Goal: Task Accomplishment & Management: Use online tool/utility

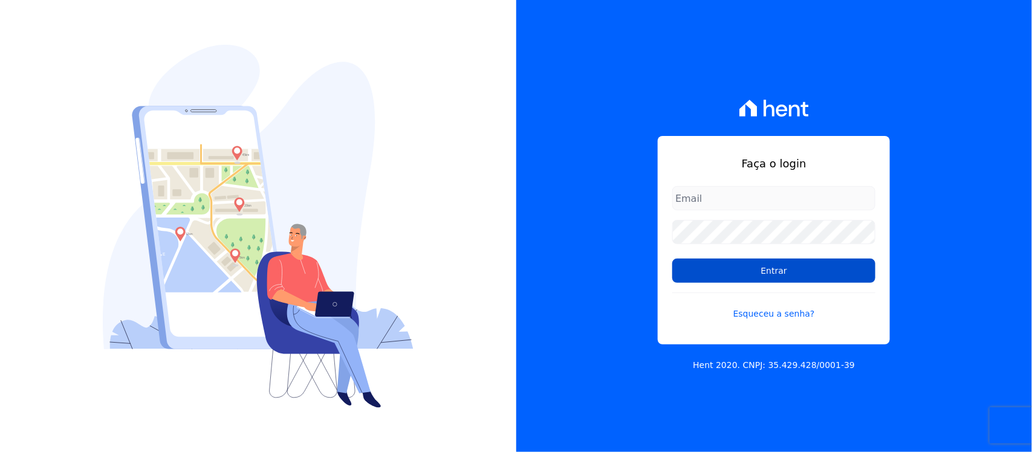
type input "[PERSON_NAME][EMAIL_ADDRESS][PERSON_NAME][DOMAIN_NAME]"
click at [769, 278] on input "Entrar" at bounding box center [774, 271] width 203 height 24
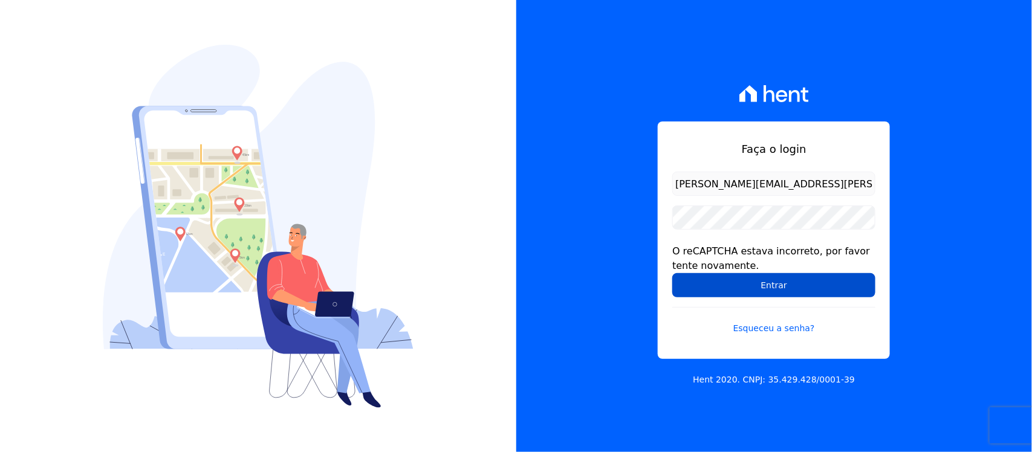
click at [730, 289] on input "Entrar" at bounding box center [774, 285] width 203 height 24
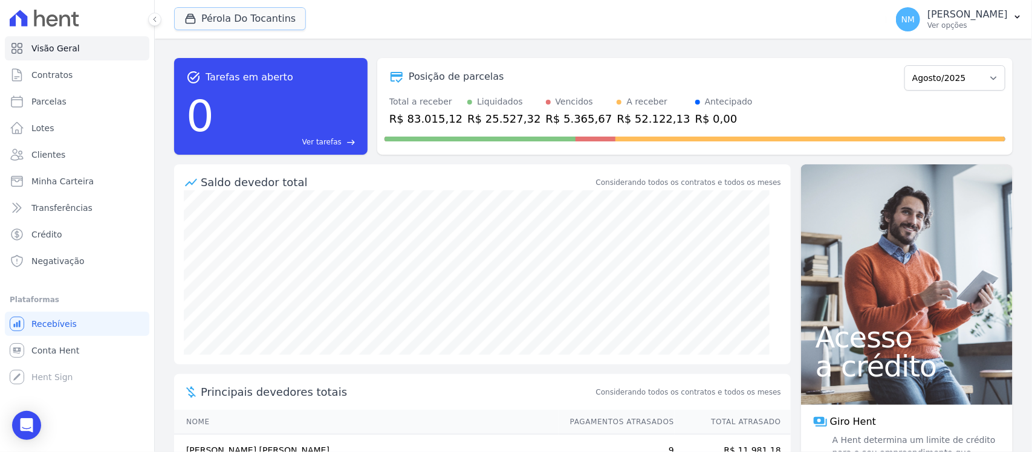
drag, startPoint x: 220, startPoint y: 25, endPoint x: 241, endPoint y: 56, distance: 37.4
click at [223, 27] on button "Pérola Do Tocantins" at bounding box center [240, 18] width 132 height 23
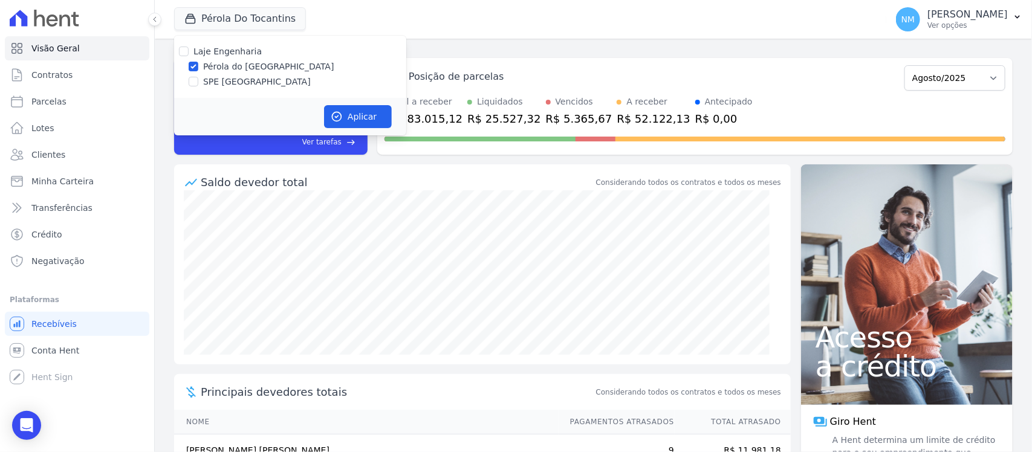
click at [241, 86] on label "SPE [GEOGRAPHIC_DATA]" at bounding box center [257, 82] width 108 height 13
click at [198, 86] on input "SPE [GEOGRAPHIC_DATA]" at bounding box center [194, 82] width 10 height 10
checkbox input "true"
click at [246, 68] on label "Pérola do [GEOGRAPHIC_DATA]" at bounding box center [268, 66] width 131 height 13
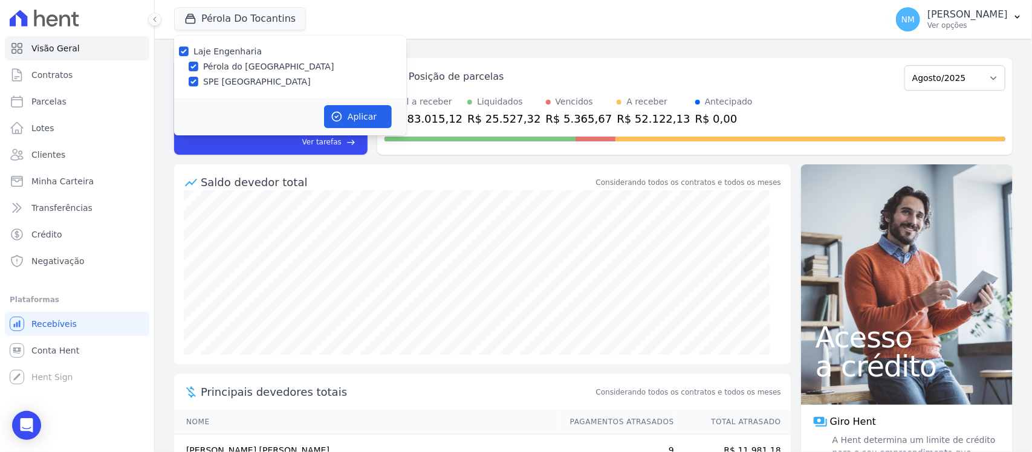
click at [198, 68] on input "Pérola do [GEOGRAPHIC_DATA]" at bounding box center [194, 67] width 10 height 10
checkbox input "false"
drag, startPoint x: 355, startPoint y: 116, endPoint x: 591, endPoint y: 160, distance: 240.0
click at [359, 116] on button "Aplicar" at bounding box center [358, 116] width 68 height 23
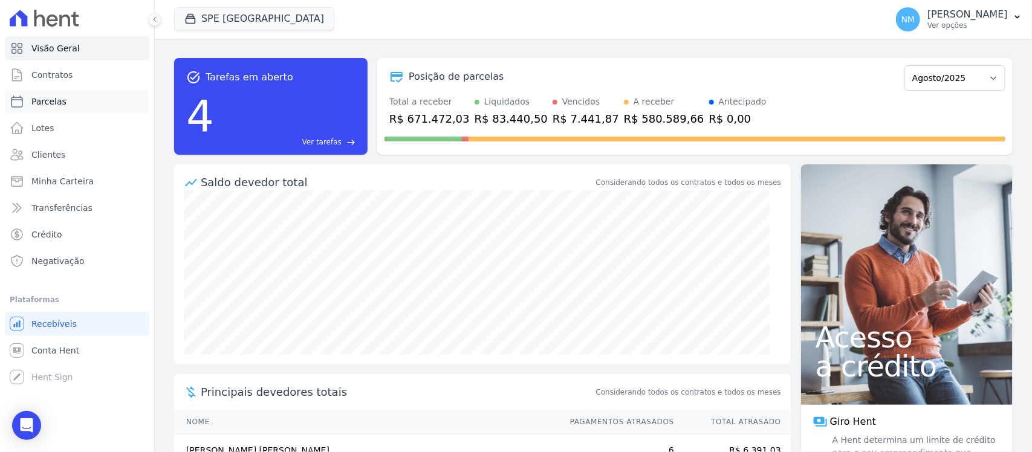
click at [74, 100] on link "Parcelas" at bounding box center [77, 102] width 145 height 24
select select
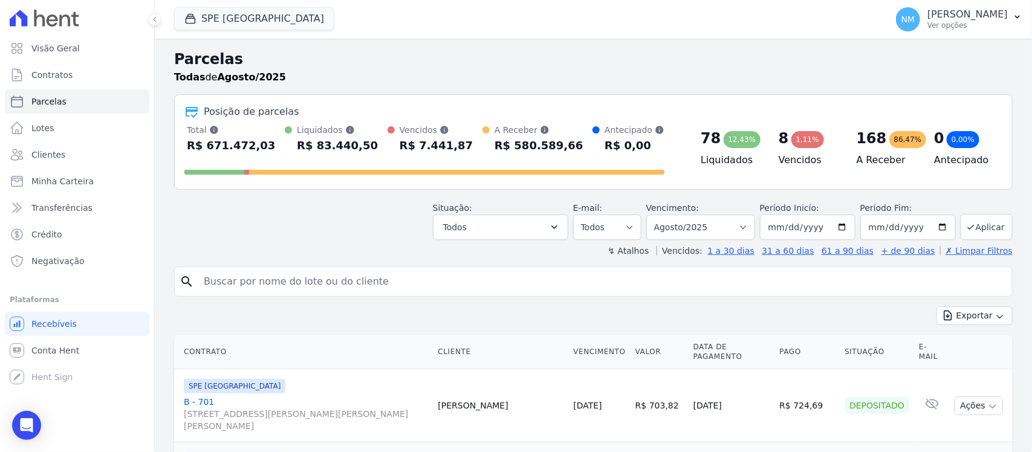
click at [219, 273] on input "search" at bounding box center [602, 282] width 811 height 24
type input "POLIANA"
select select
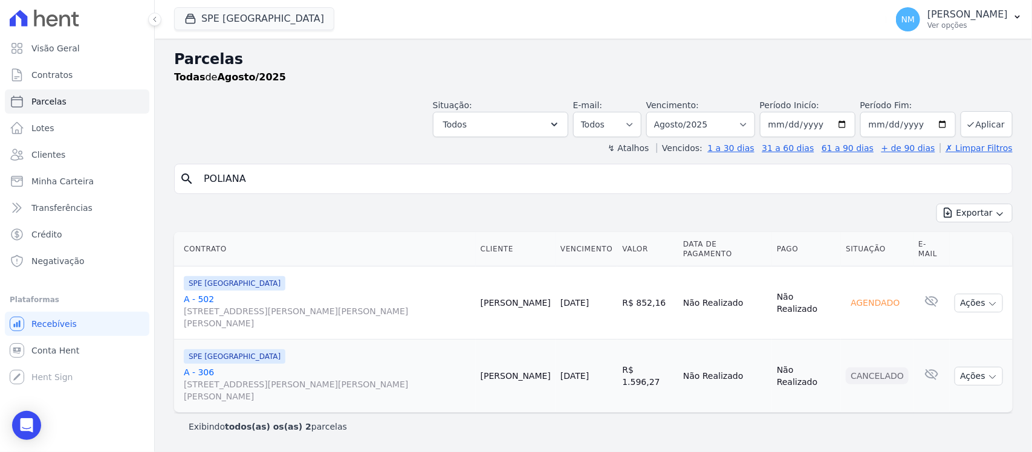
click at [200, 293] on link "A - 502 Travessa Francisco Caldeira Castelo Branco, 2256, sala A, São Brás" at bounding box center [327, 311] width 287 height 36
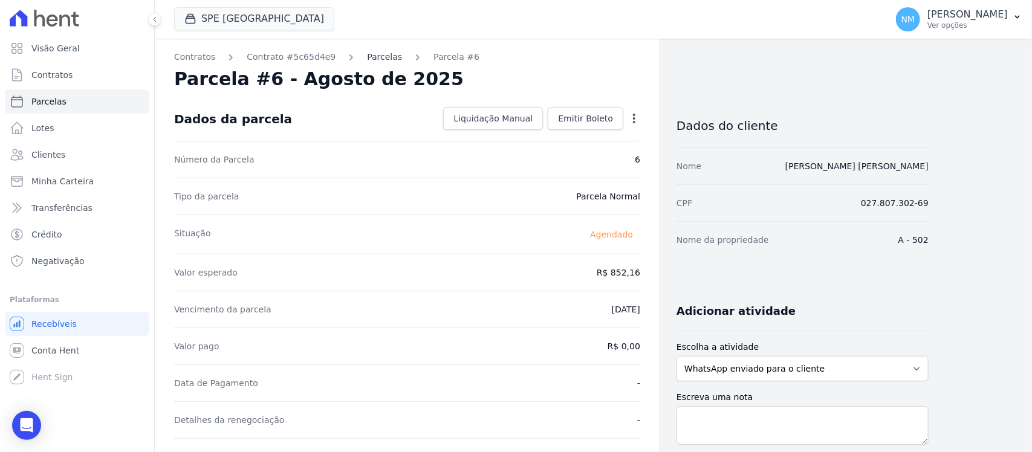
click at [371, 56] on link "Parcelas" at bounding box center [384, 57] width 35 height 13
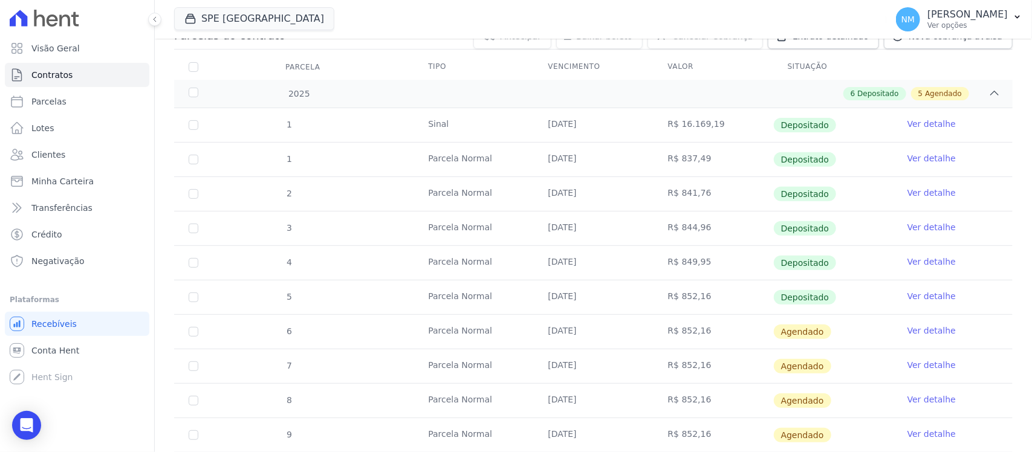
scroll to position [151, 0]
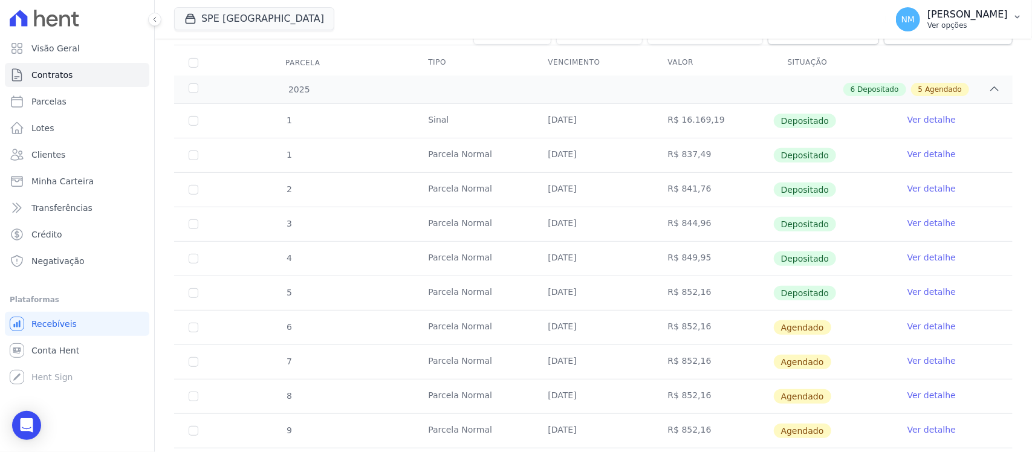
click at [1019, 16] on icon "button" at bounding box center [1017, 17] width 5 height 3
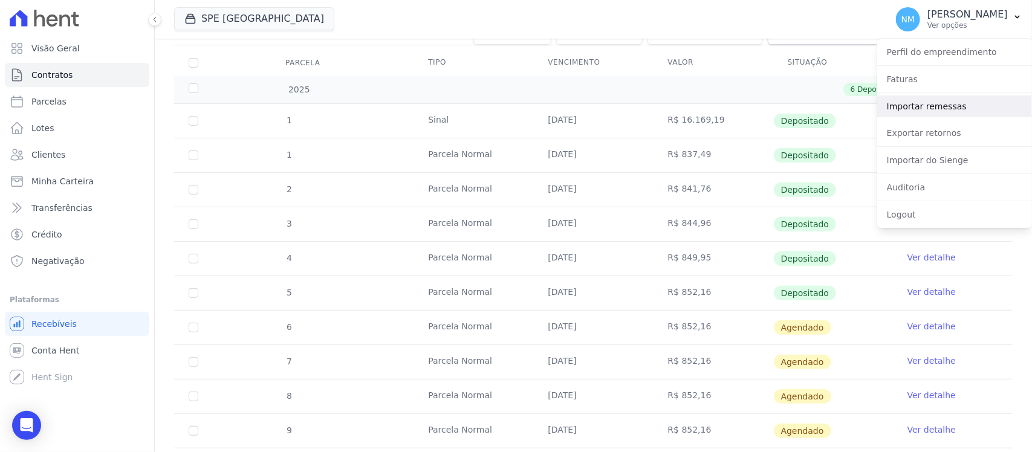
click at [928, 106] on link "Importar remessas" at bounding box center [955, 107] width 155 height 22
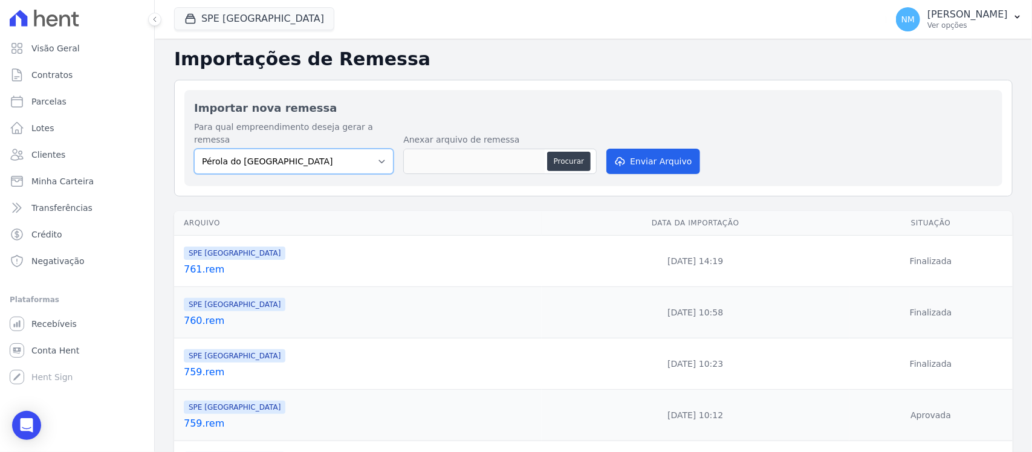
click at [390, 151] on select "Pérola do Tocantins SPE Montenegro" at bounding box center [294, 161] width 200 height 25
select select "168bdd06-a3dd-4988-b5a9-b0a7c7bf8968"
click at [194, 149] on select "Pérola do Tocantins SPE Montenegro" at bounding box center [294, 161] width 200 height 25
click at [572, 153] on button "Procurar" at bounding box center [569, 161] width 44 height 19
type input "762.rem"
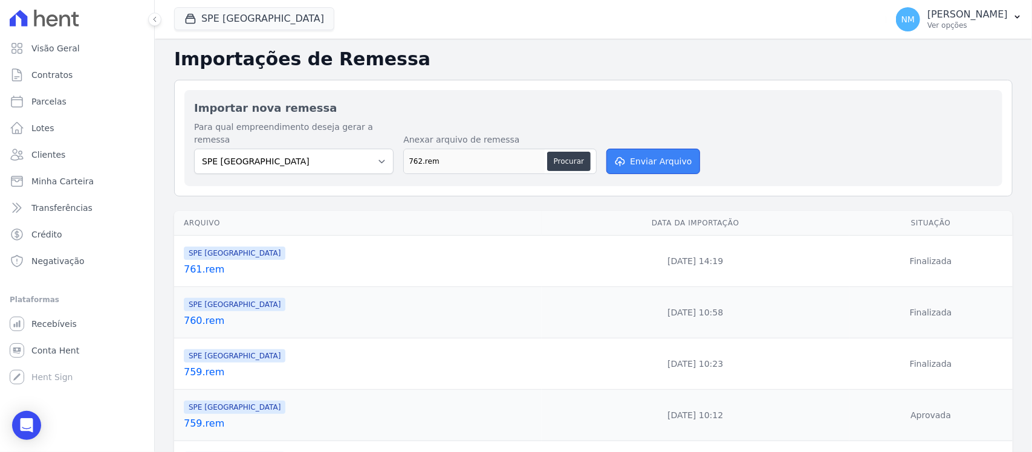
click at [648, 149] on button "Enviar Arquivo" at bounding box center [653, 161] width 93 height 25
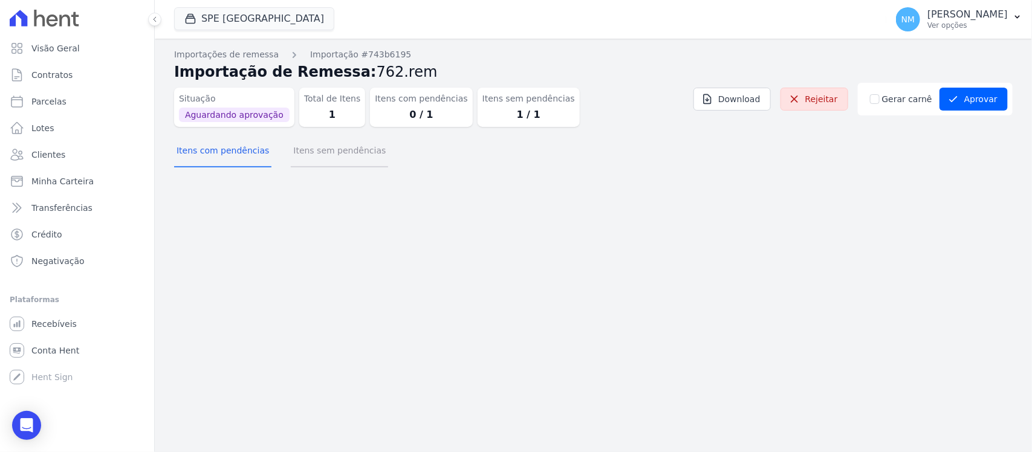
click at [336, 155] on button "Itens sem pendências" at bounding box center [339, 151] width 97 height 31
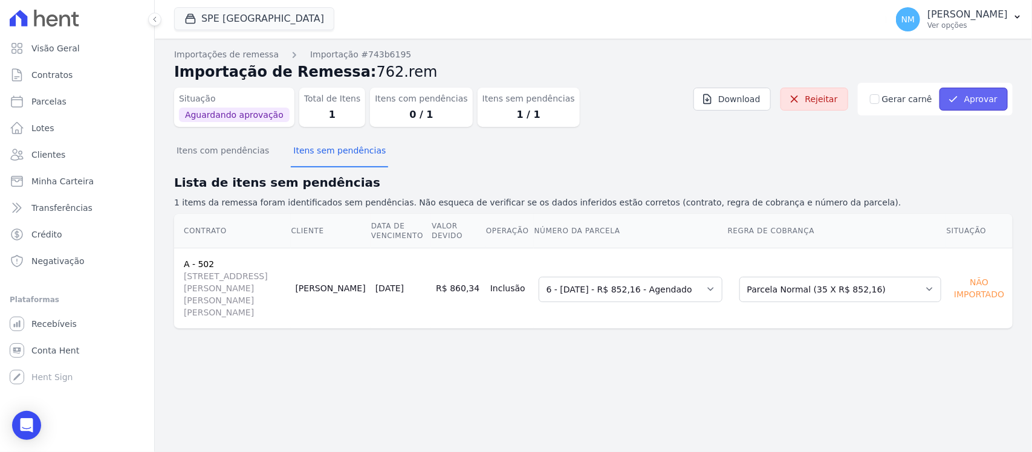
click at [1002, 100] on button "Aprovar" at bounding box center [974, 99] width 68 height 23
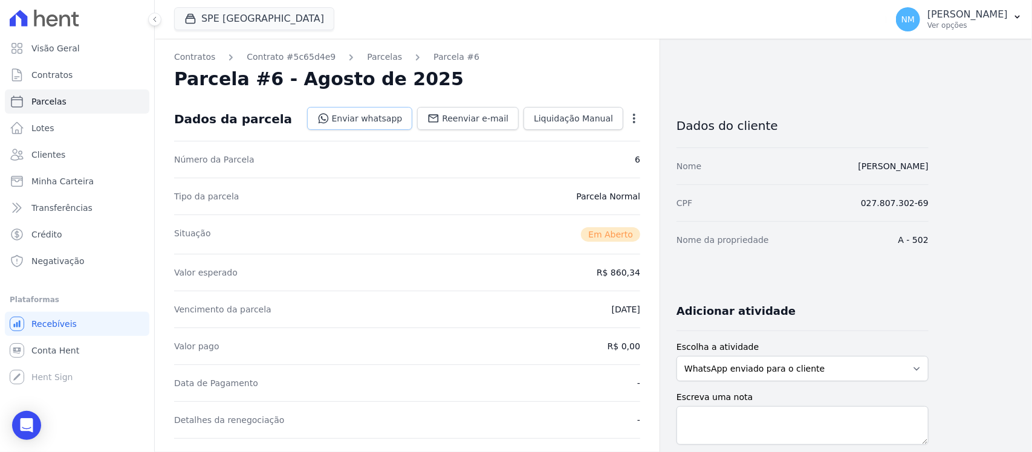
click at [385, 119] on link "Enviar whatsapp" at bounding box center [360, 118] width 106 height 23
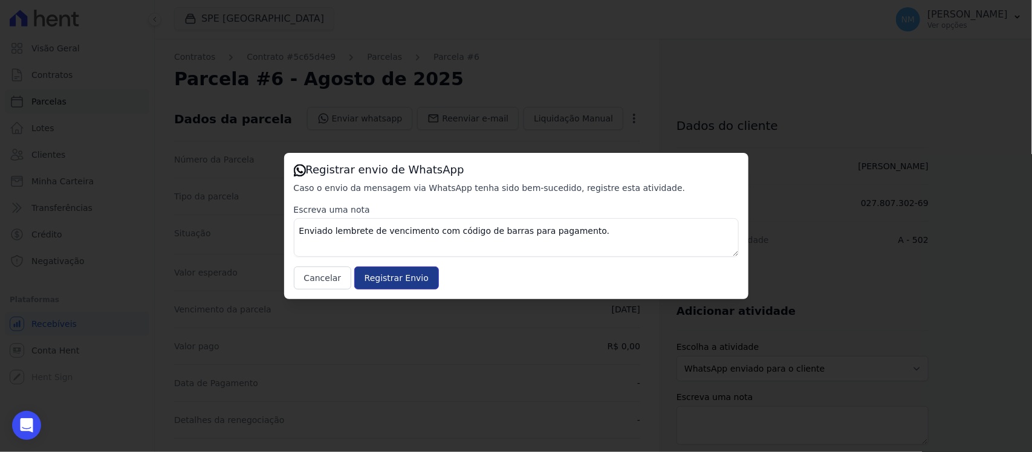
click at [417, 275] on input "Registrar Envio" at bounding box center [396, 278] width 85 height 23
